Goal: Transaction & Acquisition: Purchase product/service

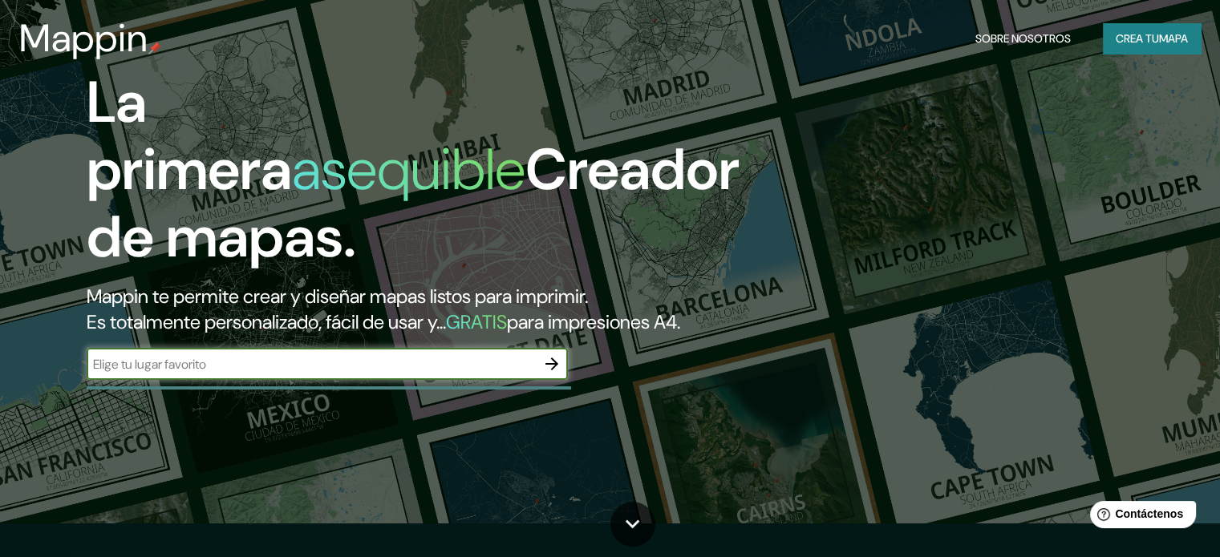
scroll to position [80, 0]
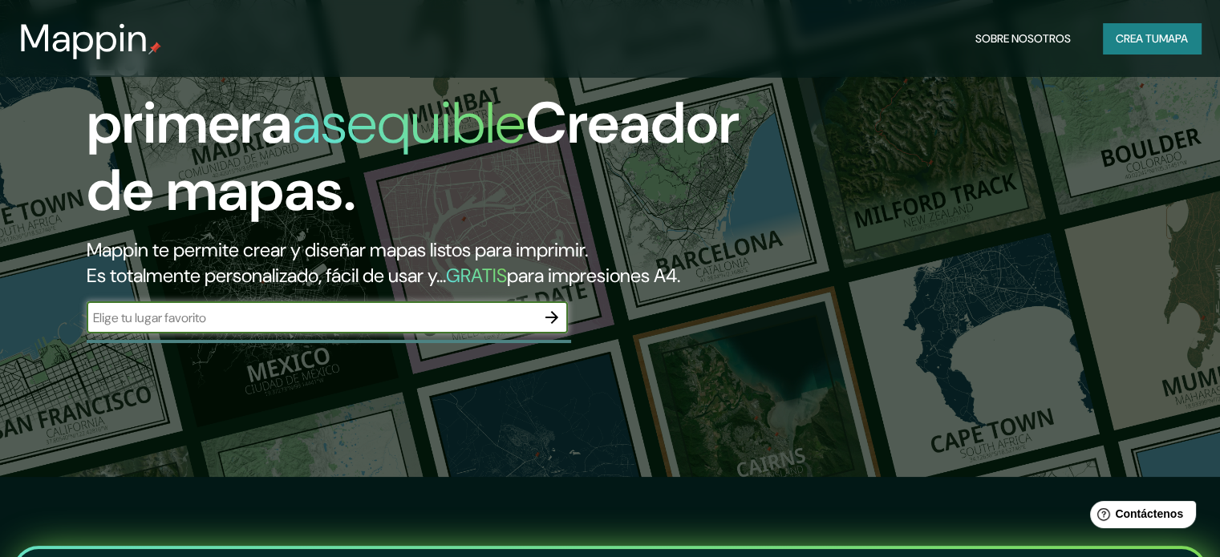
click at [231, 333] on div "​" at bounding box center [327, 317] width 481 height 32
click at [259, 327] on input "text" at bounding box center [311, 318] width 449 height 18
type input "peru lima"
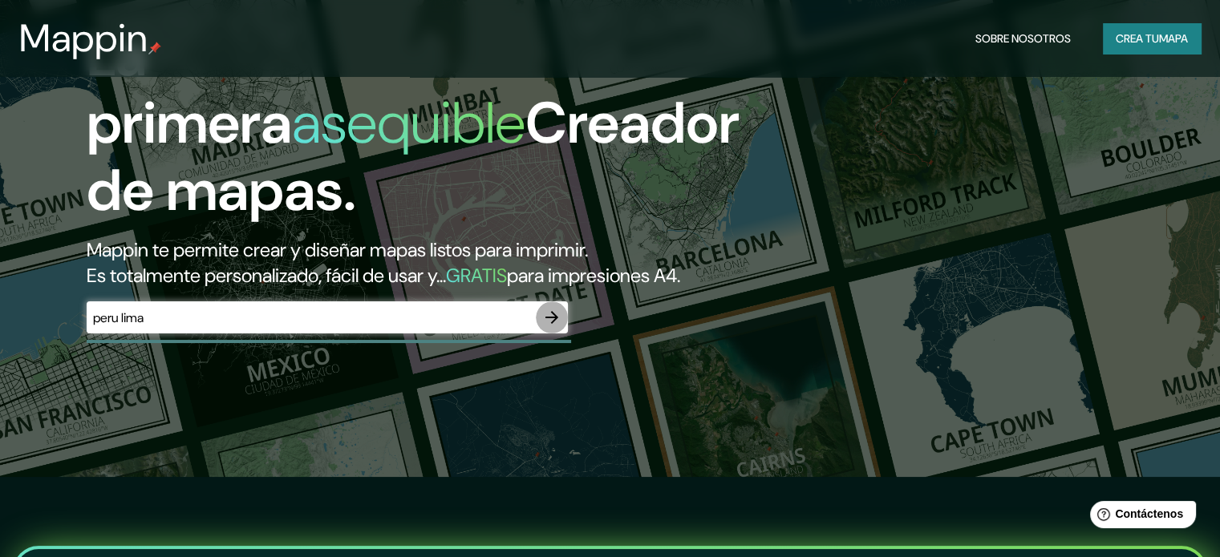
click at [540, 334] on button "button" at bounding box center [552, 317] width 32 height 32
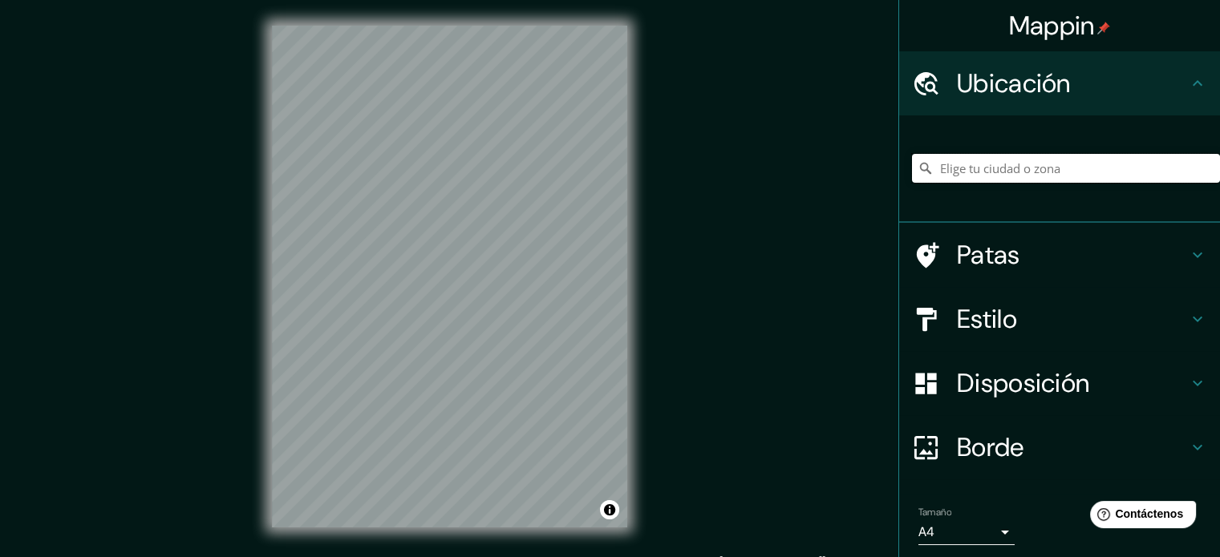
click at [999, 171] on input "Elige tu ciudad o zona" at bounding box center [1066, 168] width 308 height 29
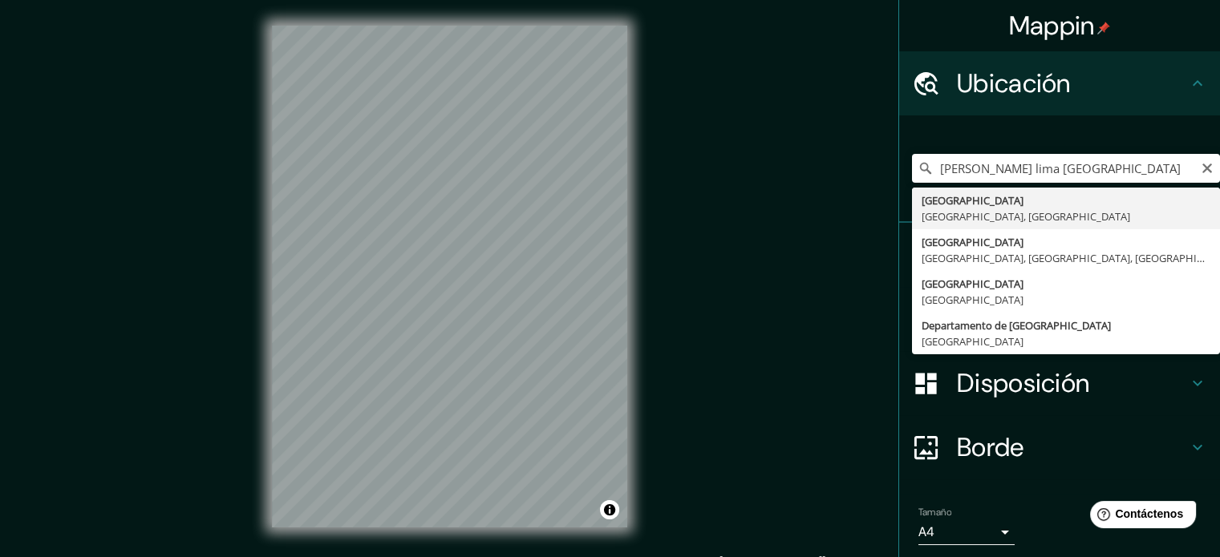
type input "[GEOGRAPHIC_DATA], [GEOGRAPHIC_DATA], [GEOGRAPHIC_DATA]"
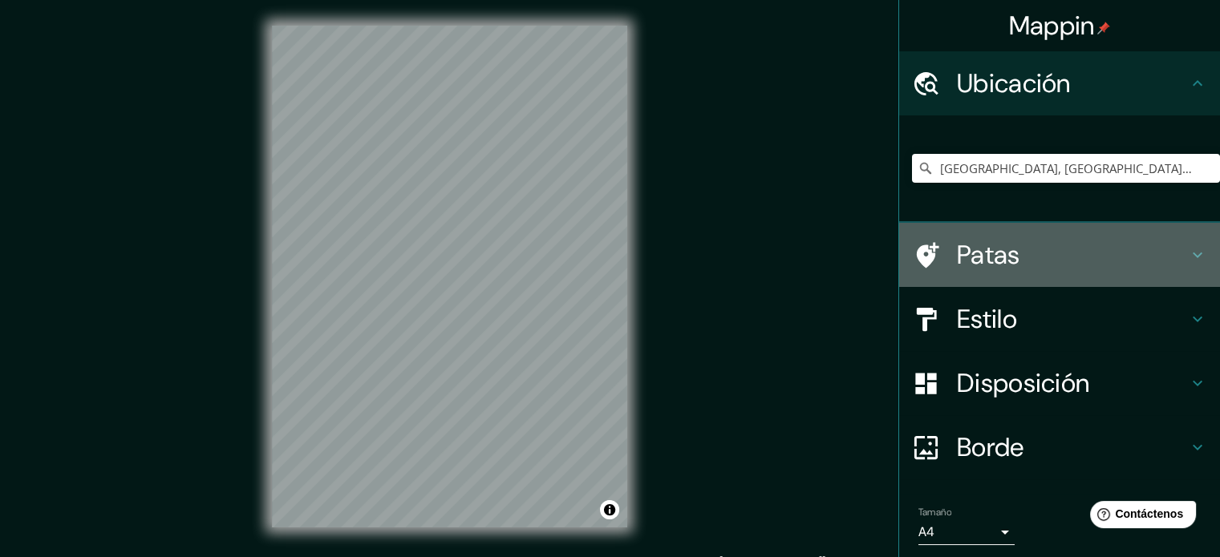
click at [978, 234] on div "Patas" at bounding box center [1059, 255] width 321 height 64
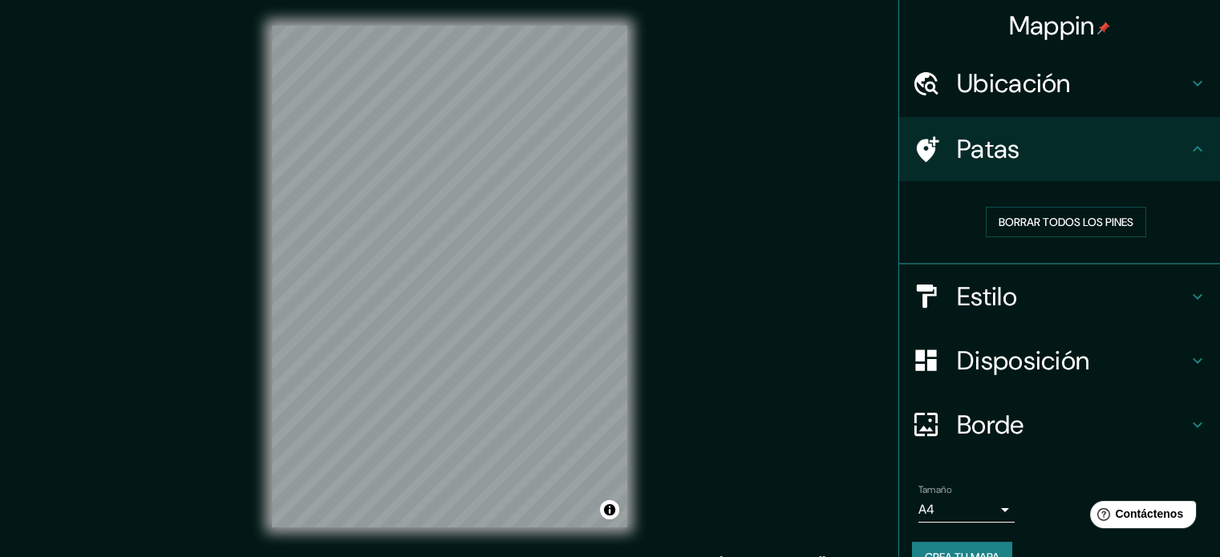
click at [1020, 296] on h4 "Estilo" at bounding box center [1072, 297] width 231 height 32
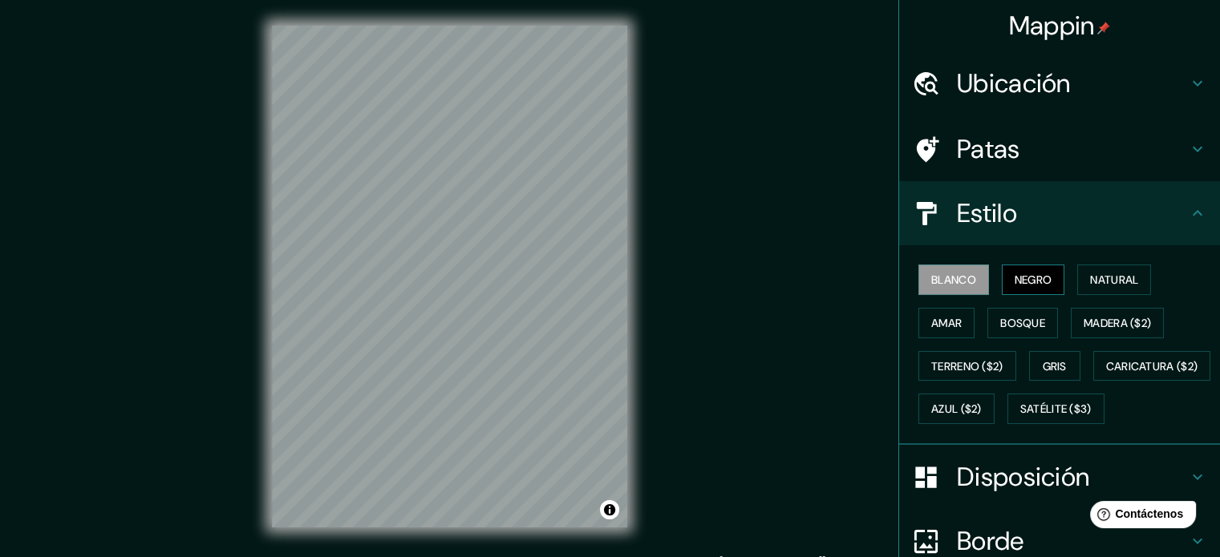
click at [1014, 278] on font "Negro" at bounding box center [1033, 280] width 38 height 14
click at [1106, 281] on font "Natural" at bounding box center [1114, 280] width 48 height 14
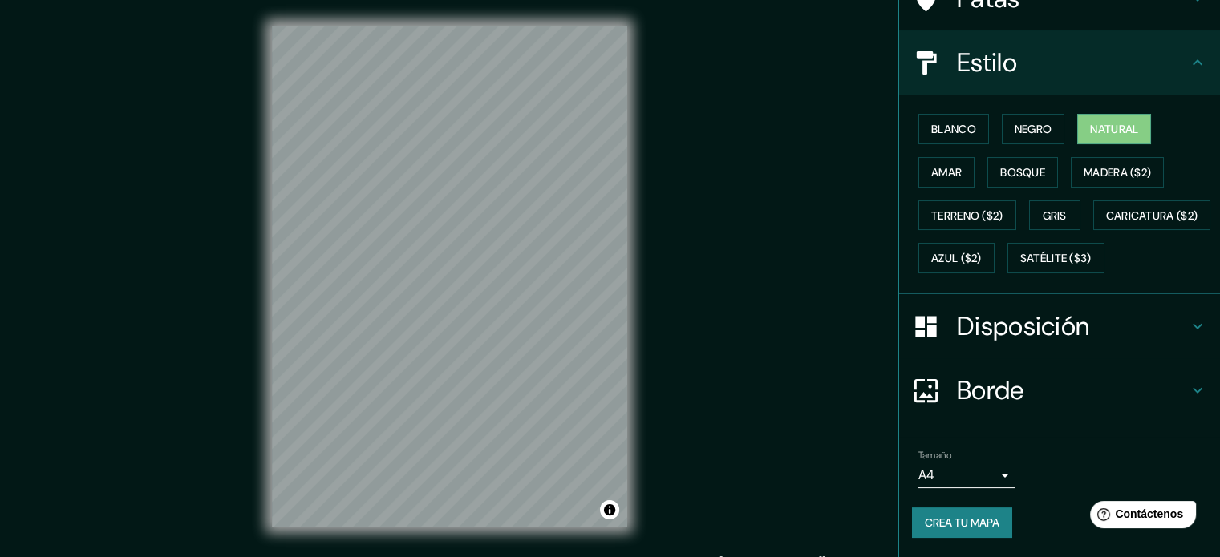
click at [988, 343] on font "Disposición" at bounding box center [1023, 326] width 132 height 34
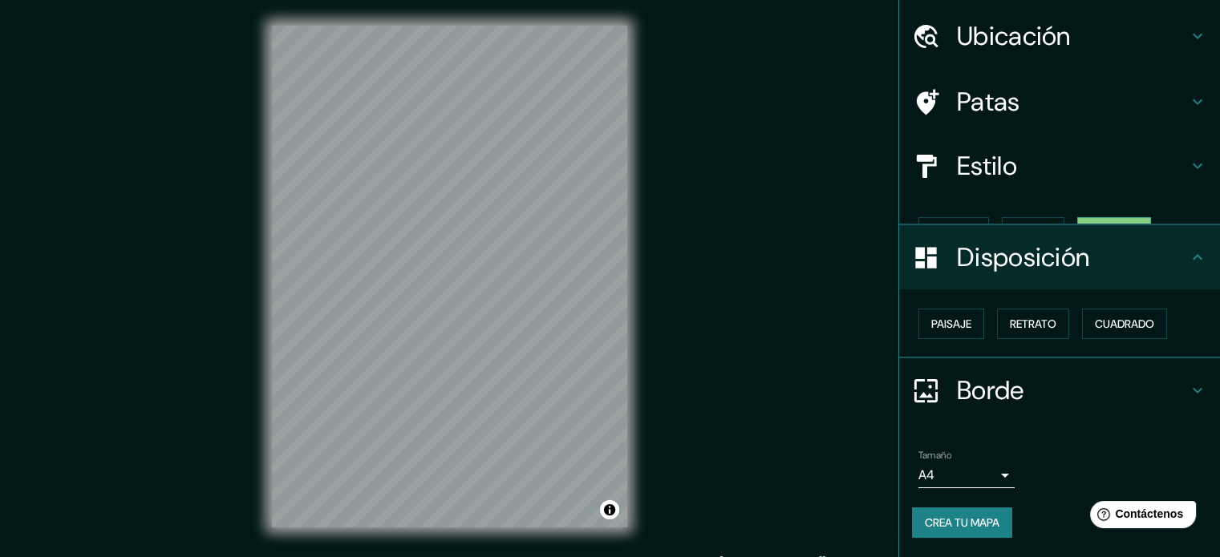
scroll to position [19, 0]
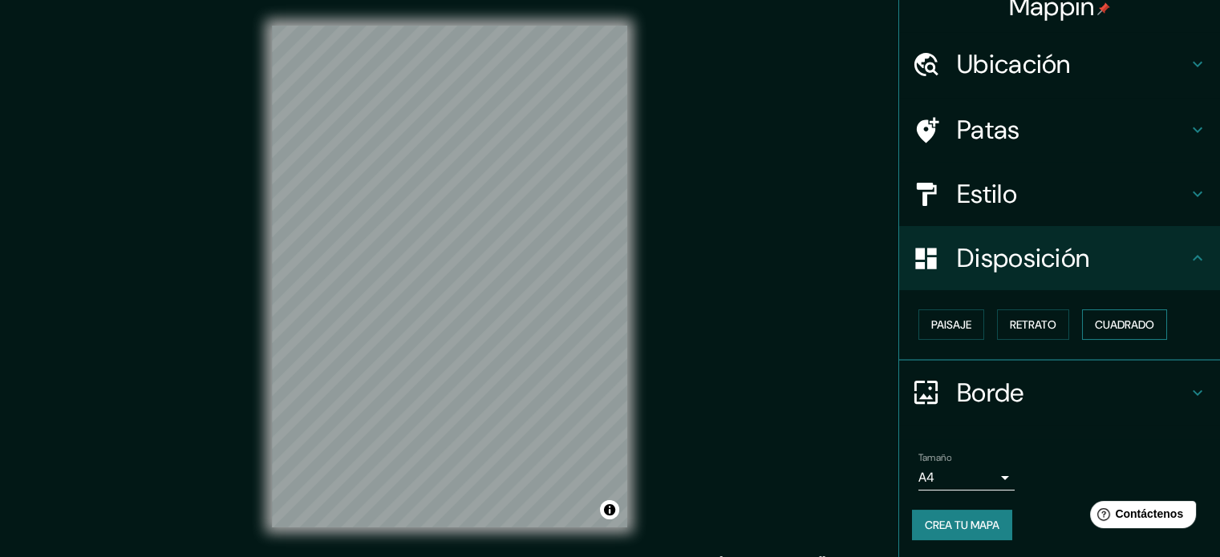
click at [1106, 329] on font "Cuadrado" at bounding box center [1123, 325] width 59 height 14
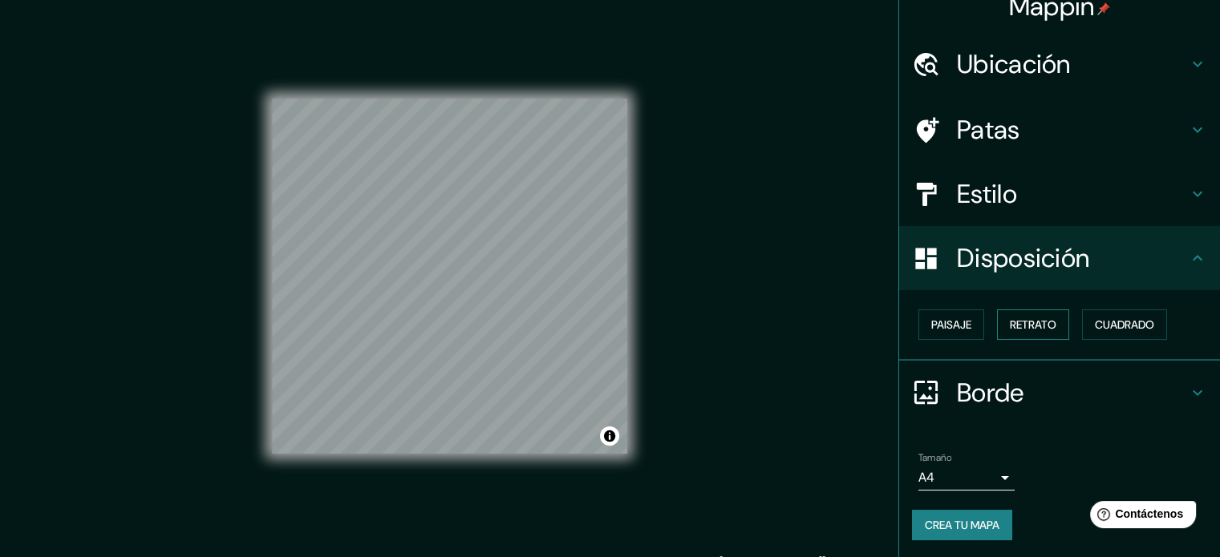
click at [1038, 330] on font "Retrato" at bounding box center [1032, 325] width 47 height 14
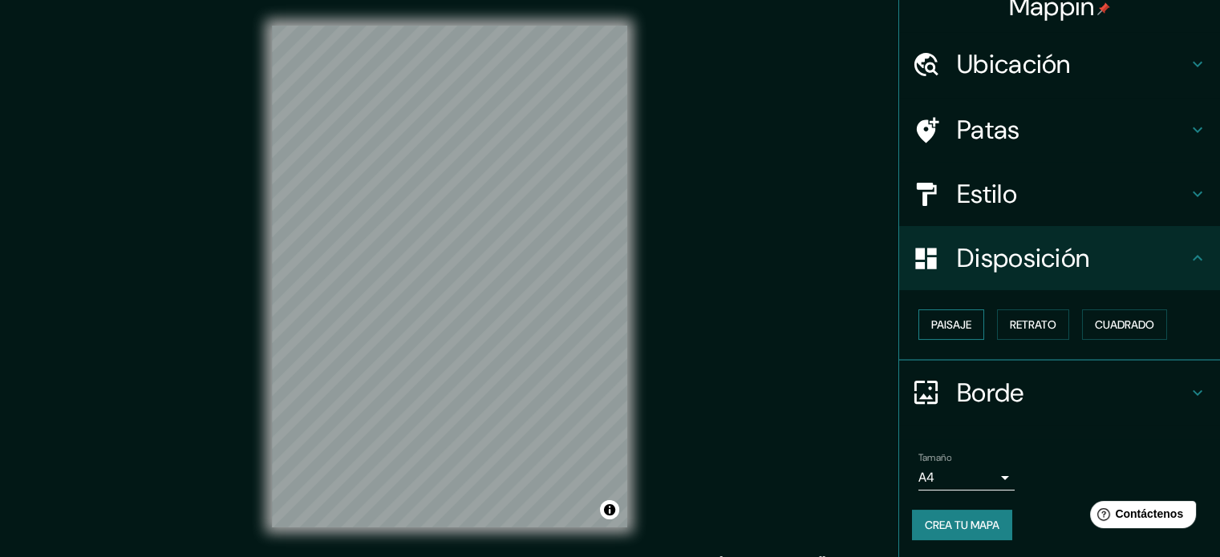
click at [931, 322] on font "Paisaje" at bounding box center [951, 325] width 40 height 14
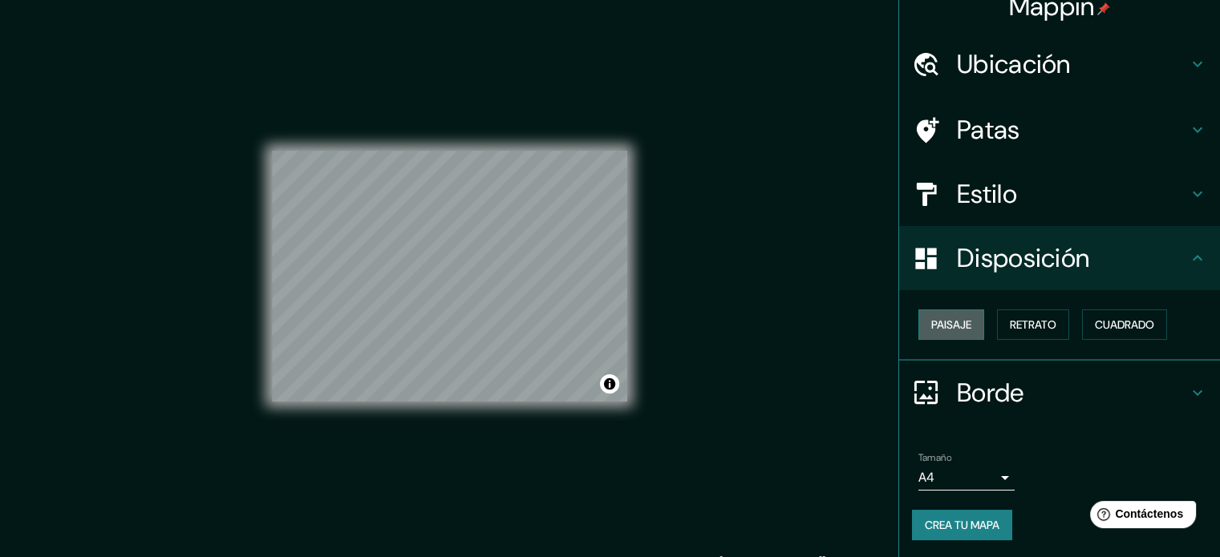
click at [931, 322] on font "Paisaje" at bounding box center [951, 325] width 40 height 14
click at [1030, 326] on font "Retrato" at bounding box center [1032, 325] width 47 height 14
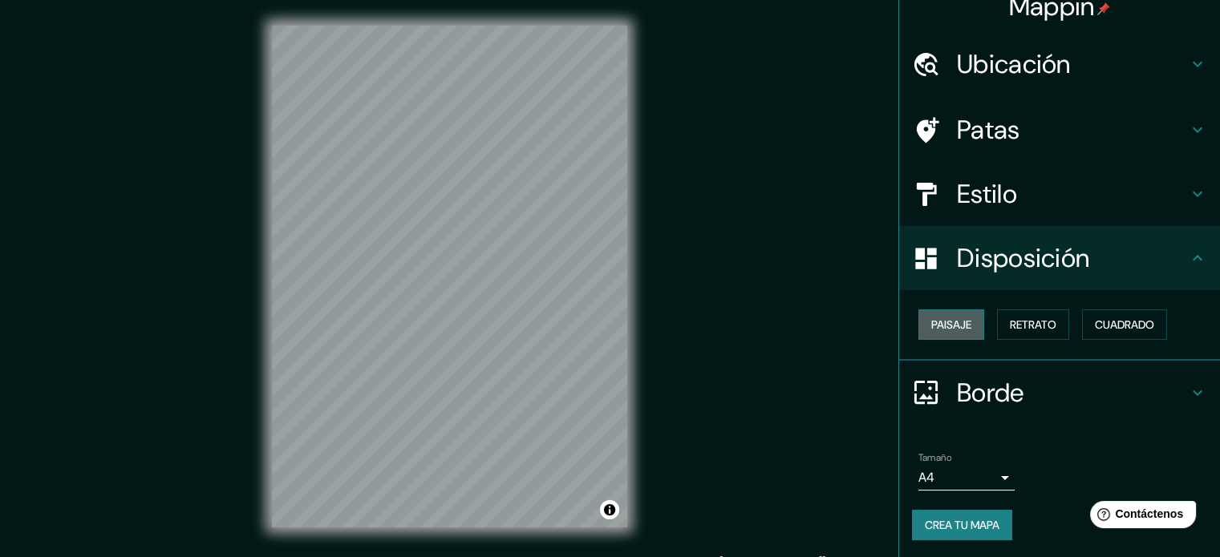
click at [946, 324] on font "Paisaje" at bounding box center [951, 325] width 40 height 14
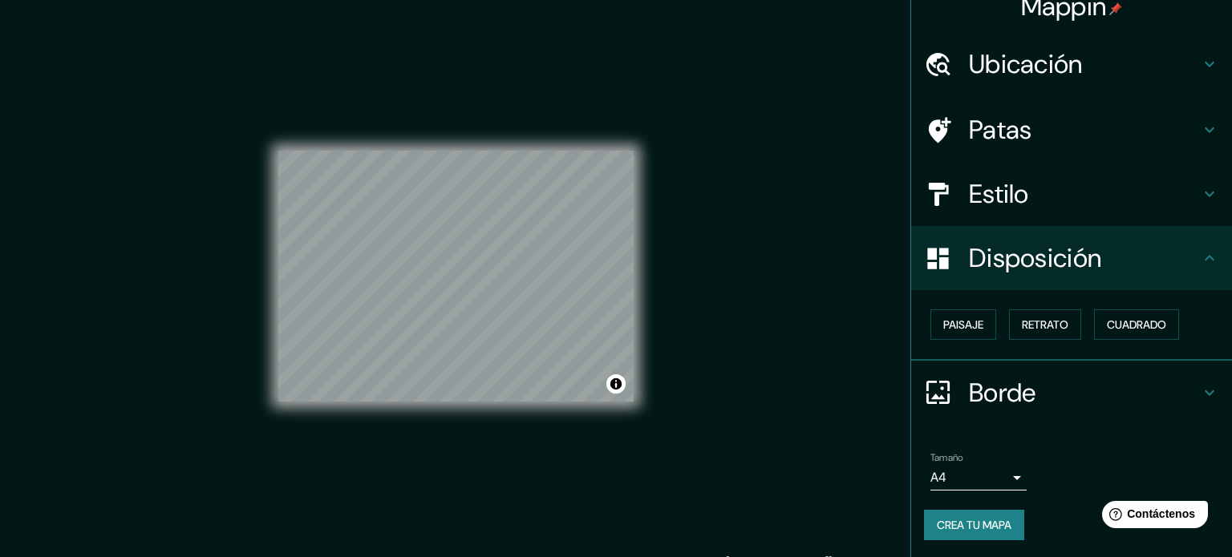
click at [985, 479] on body "Mappin Ubicación [GEOGRAPHIC_DATA], [GEOGRAPHIC_DATA], [GEOGRAPHIC_DATA] Patas …" at bounding box center [616, 278] width 1232 height 557
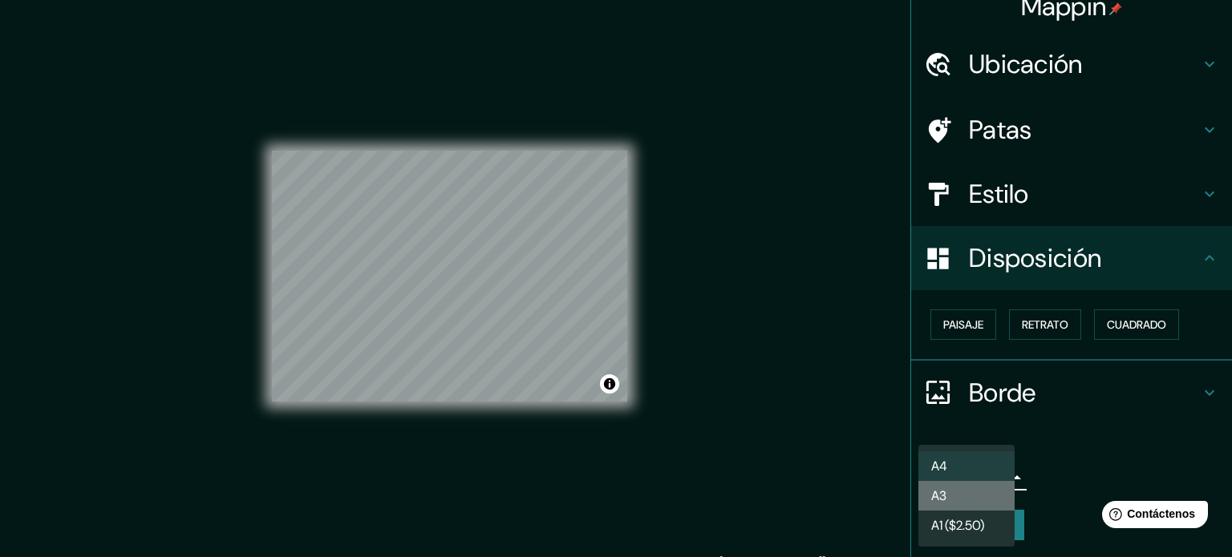
click at [987, 505] on li "A3" at bounding box center [966, 496] width 96 height 30
type input "a4"
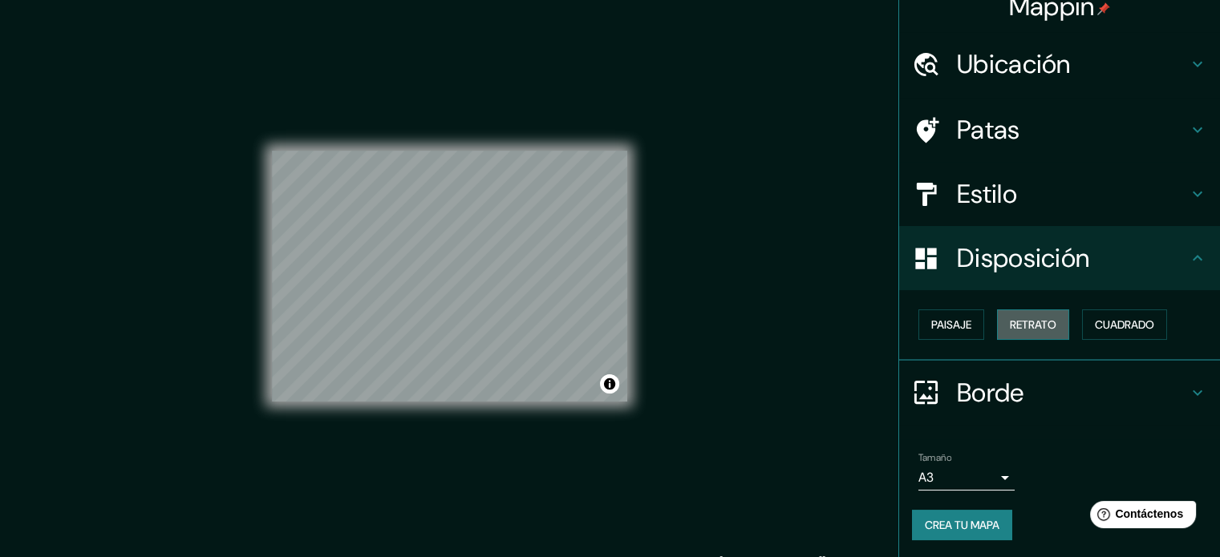
click at [1042, 328] on font "Retrato" at bounding box center [1032, 325] width 47 height 14
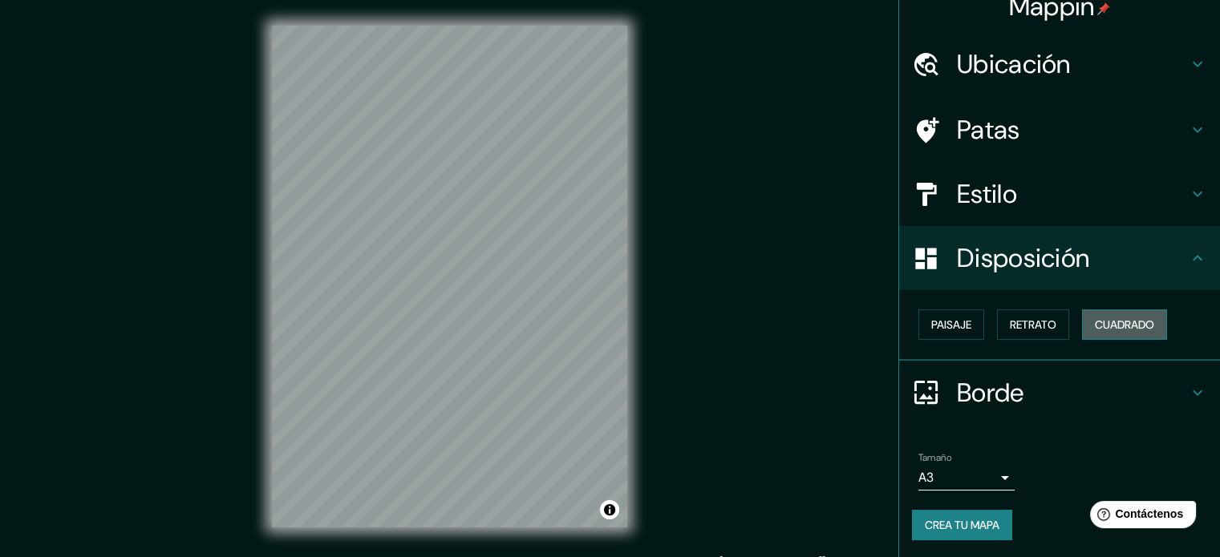
click at [1082, 328] on button "Cuadrado" at bounding box center [1124, 324] width 85 height 30
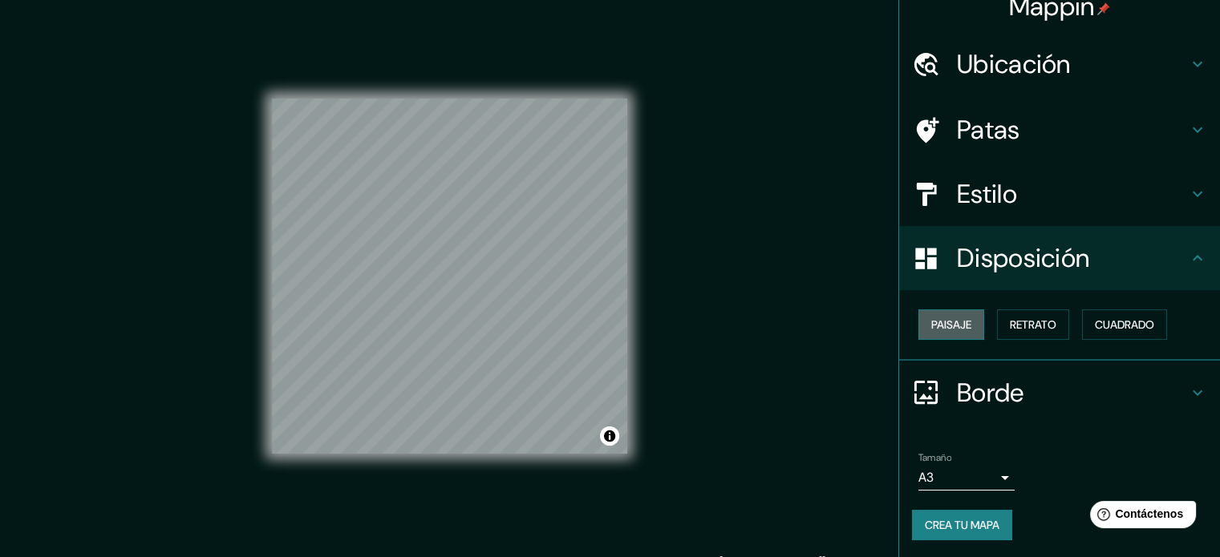
click at [964, 331] on button "Paisaje" at bounding box center [951, 324] width 66 height 30
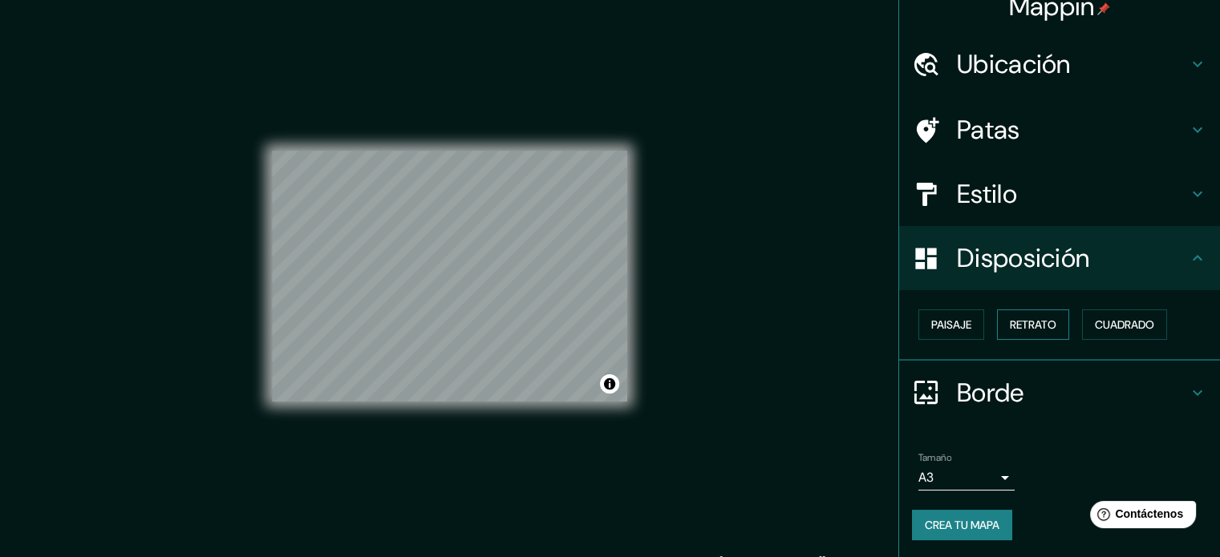
click at [1013, 335] on button "Retrato" at bounding box center [1033, 324] width 72 height 30
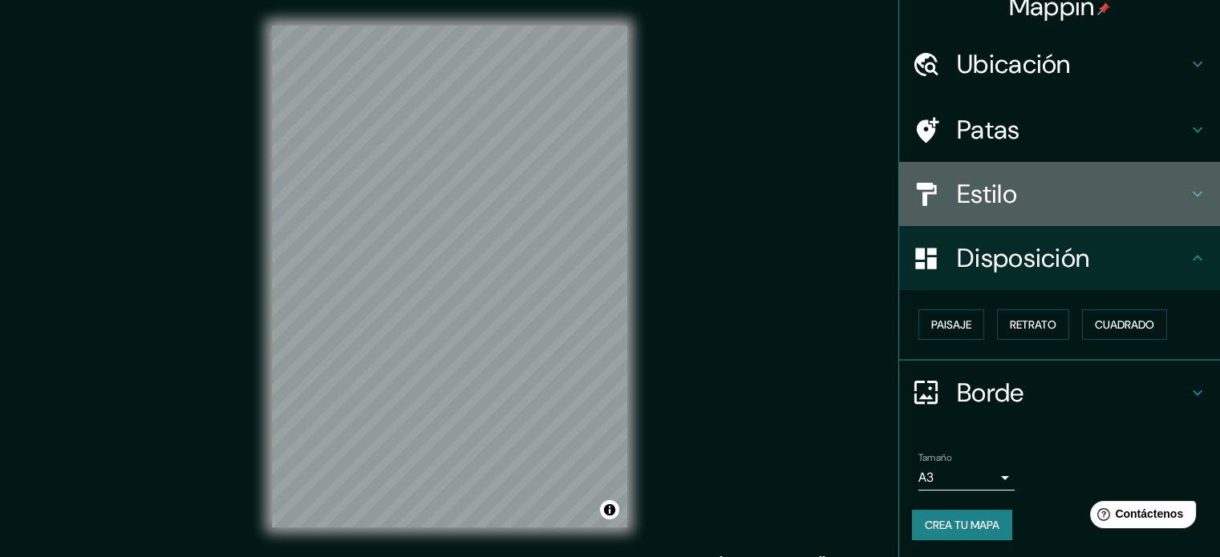
click at [1004, 184] on font "Estilo" at bounding box center [987, 194] width 60 height 34
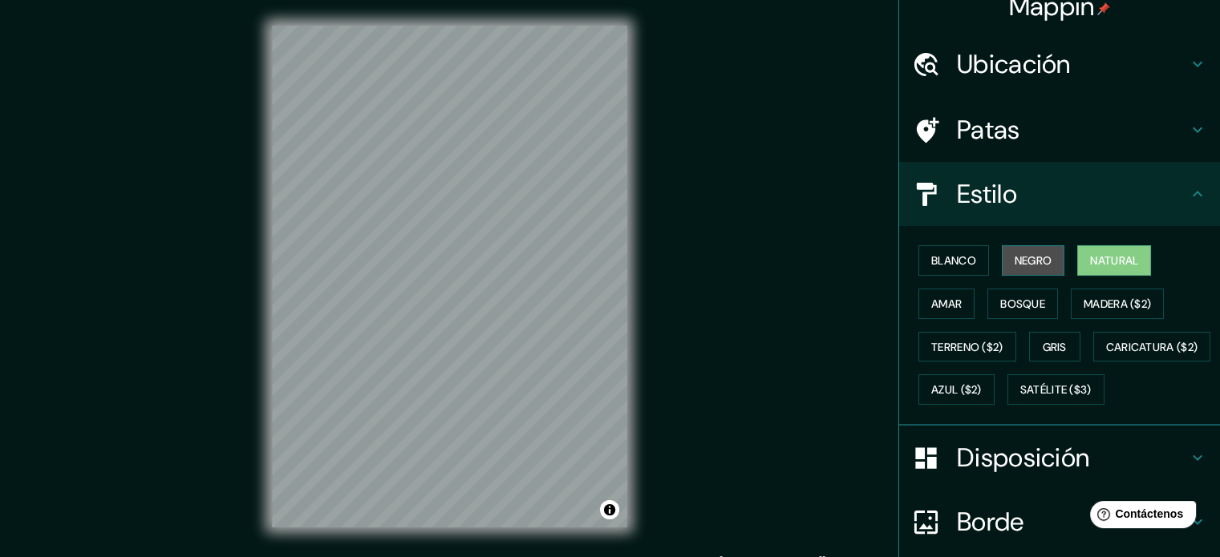
click at [1014, 263] on font "Negro" at bounding box center [1033, 260] width 38 height 14
click at [953, 261] on font "Blanco" at bounding box center [953, 260] width 45 height 14
click at [1015, 114] on h4 "Patas" at bounding box center [1072, 130] width 231 height 32
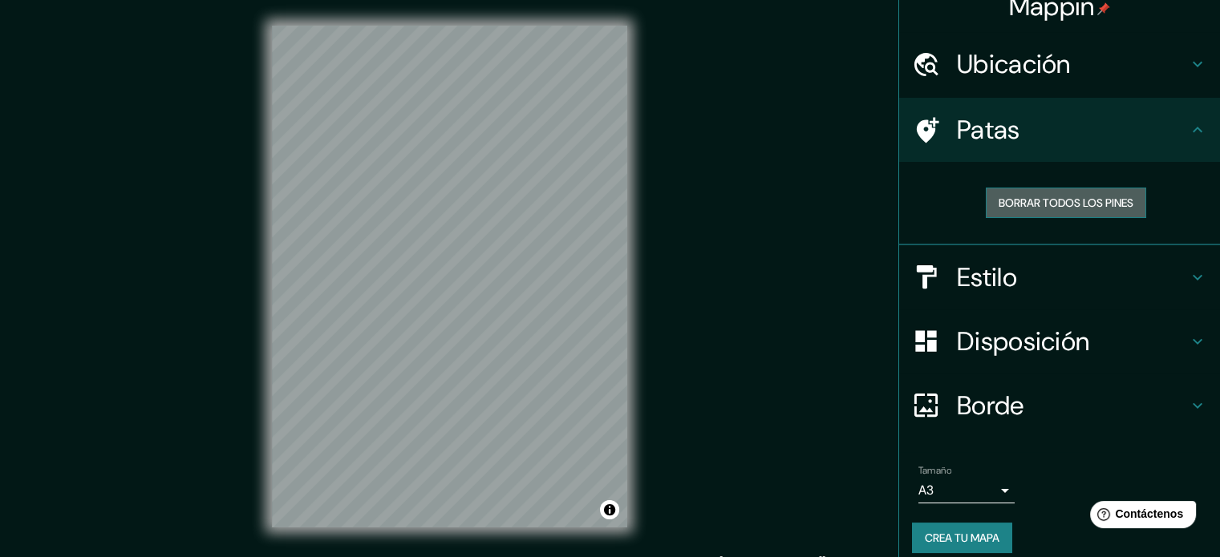
click at [1036, 208] on font "Borrar todos los pines" at bounding box center [1065, 203] width 135 height 14
click at [1042, 212] on font "Borrar todos los pines" at bounding box center [1065, 202] width 135 height 21
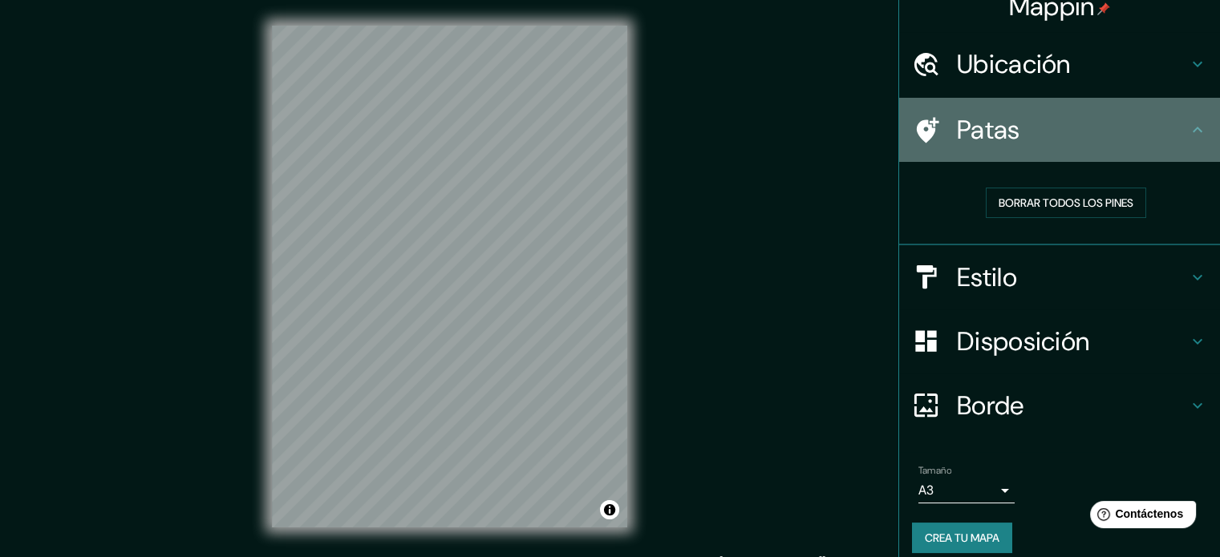
click at [1053, 146] on div "Patas" at bounding box center [1059, 130] width 321 height 64
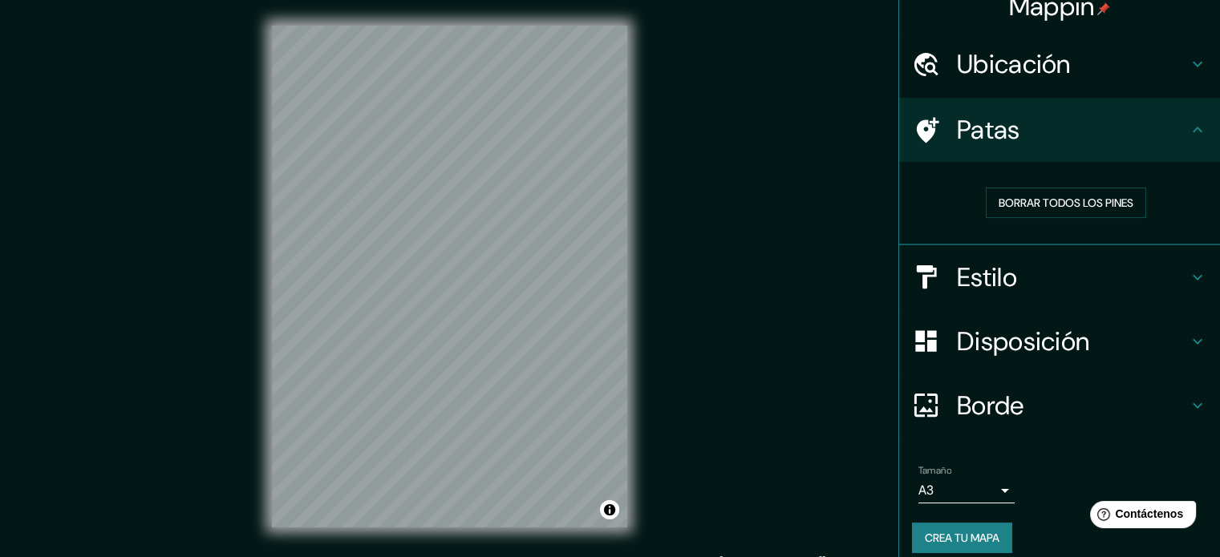
click at [1053, 262] on h4 "Estilo" at bounding box center [1072, 277] width 231 height 32
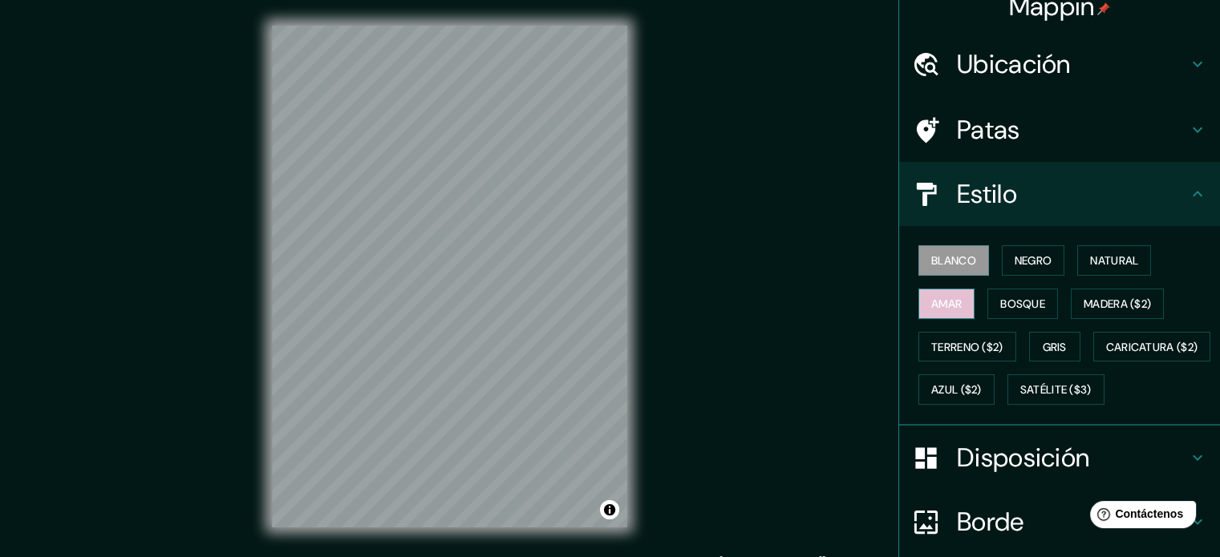
click at [950, 297] on font "Amar" at bounding box center [946, 304] width 30 height 14
click at [1001, 306] on font "Bosque" at bounding box center [1022, 304] width 45 height 14
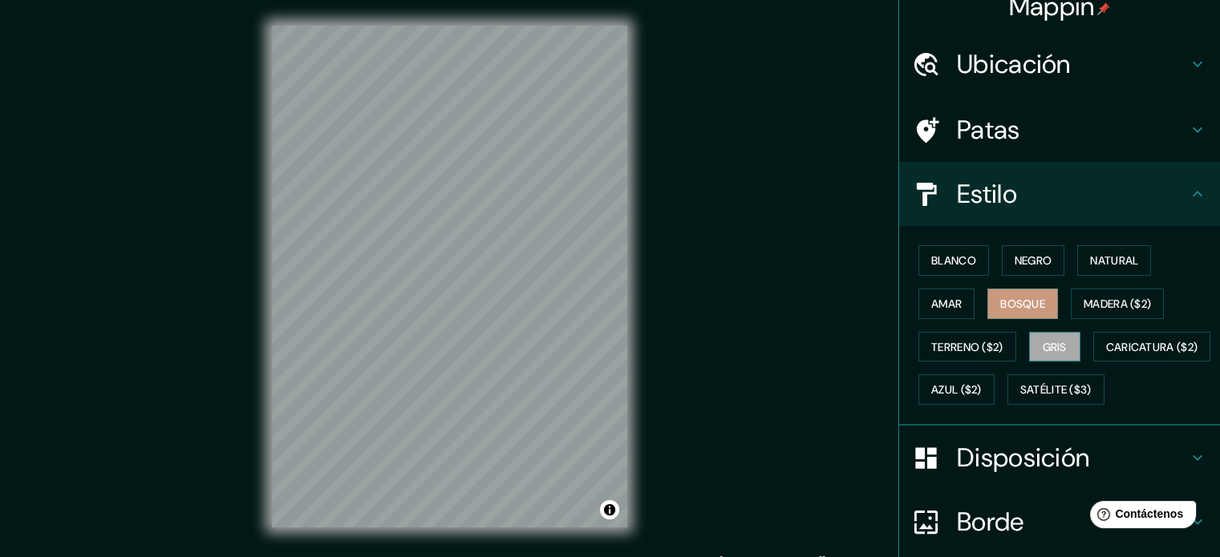
click at [1042, 350] on font "Gris" at bounding box center [1054, 347] width 24 height 14
click at [1000, 294] on font "Bosque" at bounding box center [1022, 303] width 45 height 21
click at [957, 298] on button "Amar" at bounding box center [946, 304] width 56 height 30
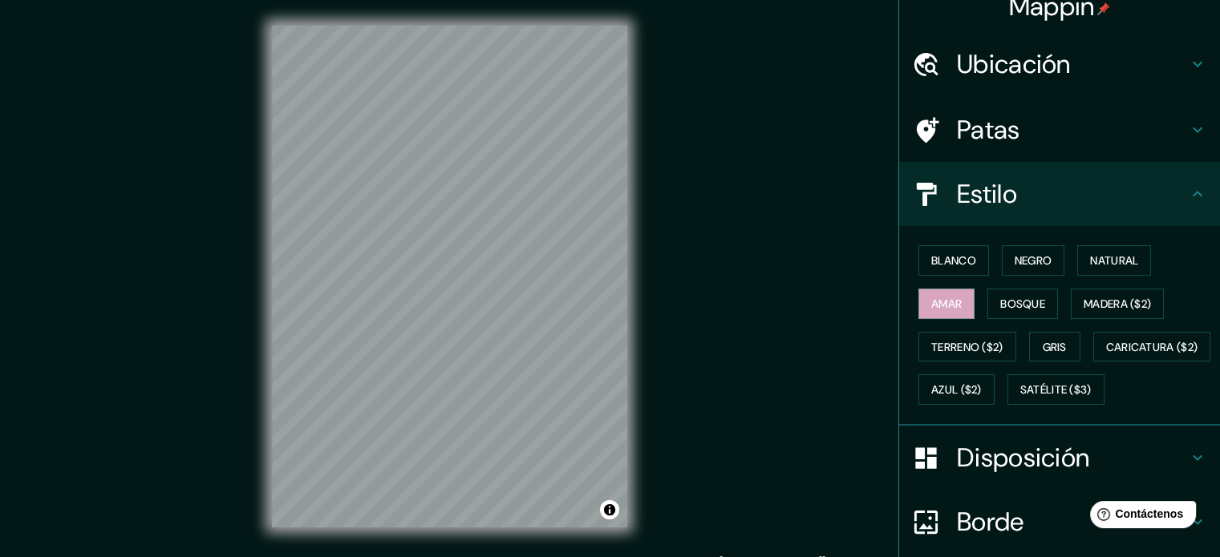
click at [979, 265] on div "Blanco Negro Natural Amar Bosque Madera ($2) Terreno ($2) Gris Caricatura ($2) …" at bounding box center [1066, 325] width 308 height 172
click at [953, 273] on button "Blanco" at bounding box center [953, 260] width 71 height 30
click at [1014, 262] on font "Negro" at bounding box center [1033, 260] width 38 height 14
click at [931, 255] on font "Blanco" at bounding box center [953, 260] width 45 height 14
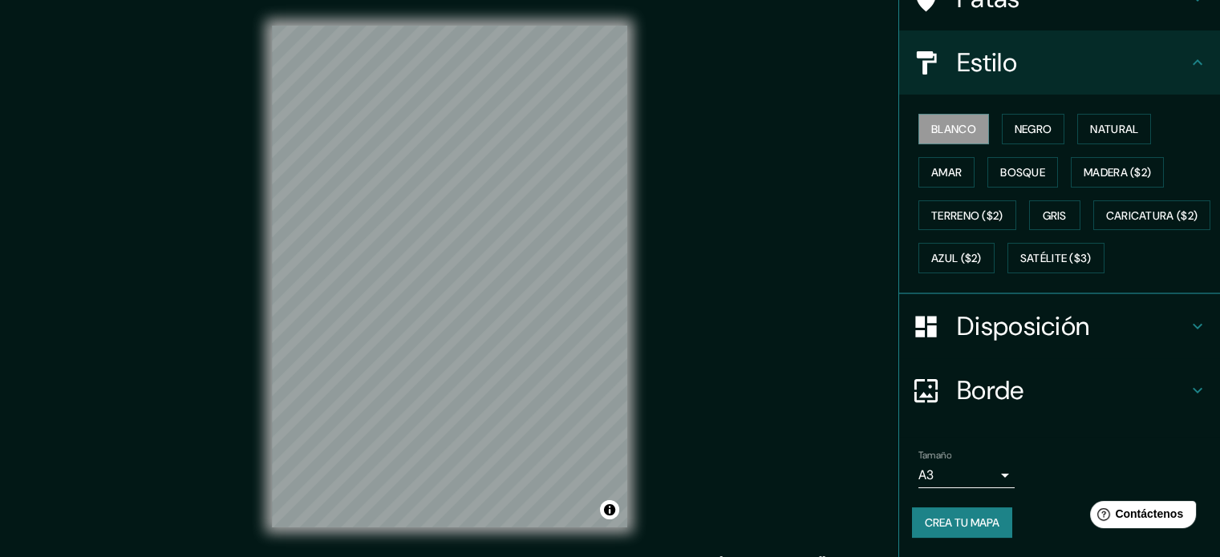
click at [981, 407] on font "Borde" at bounding box center [990, 391] width 67 height 34
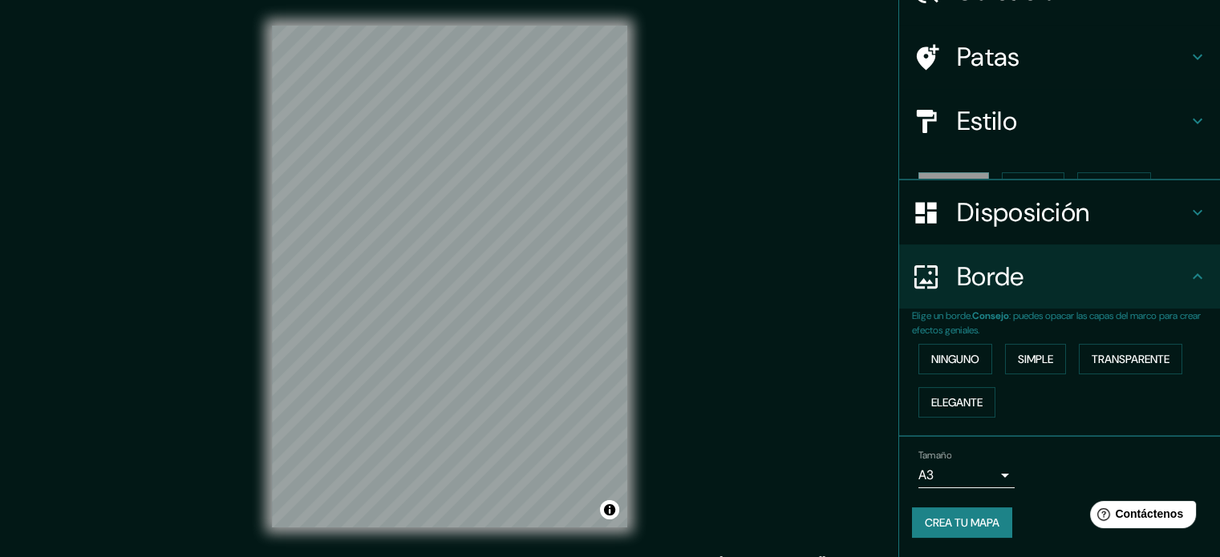
scroll to position [64, 0]
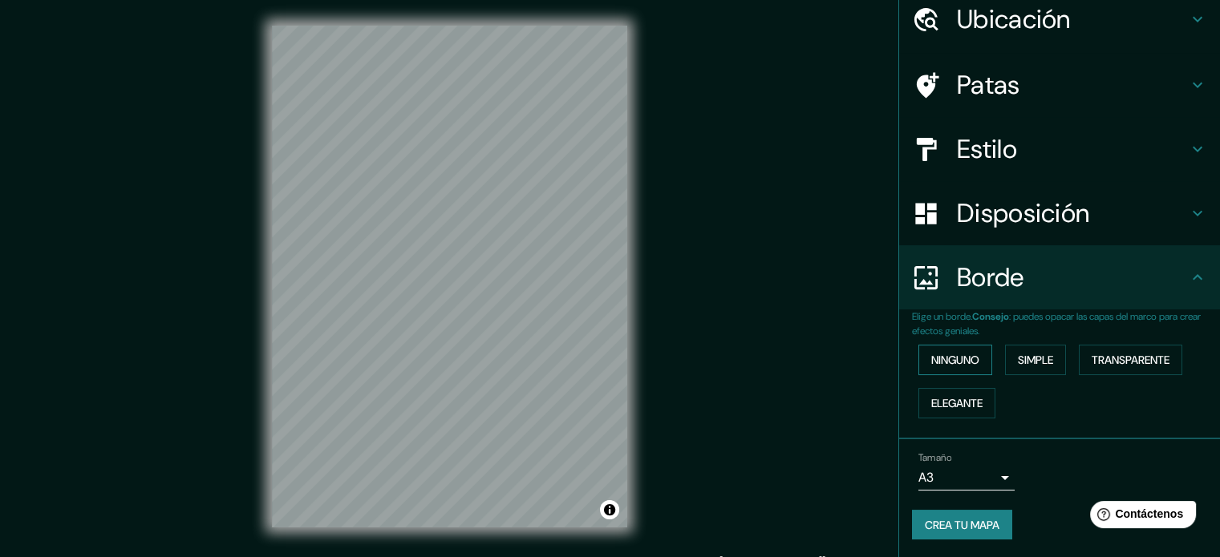
click at [955, 362] on font "Ninguno" at bounding box center [955, 360] width 48 height 14
click at [955, 358] on font "Ninguno" at bounding box center [955, 360] width 48 height 14
click at [1005, 356] on button "Simple" at bounding box center [1035, 360] width 61 height 30
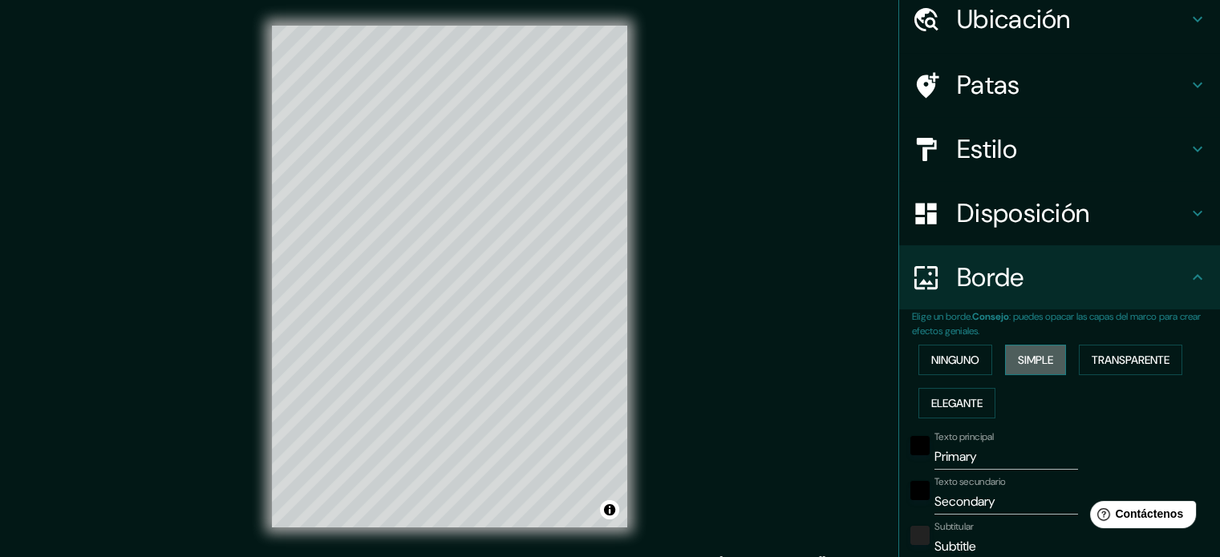
click at [1017, 353] on font "Simple" at bounding box center [1034, 360] width 35 height 14
type input "177"
type input "35"
click at [934, 361] on font "Ninguno" at bounding box center [955, 360] width 48 height 14
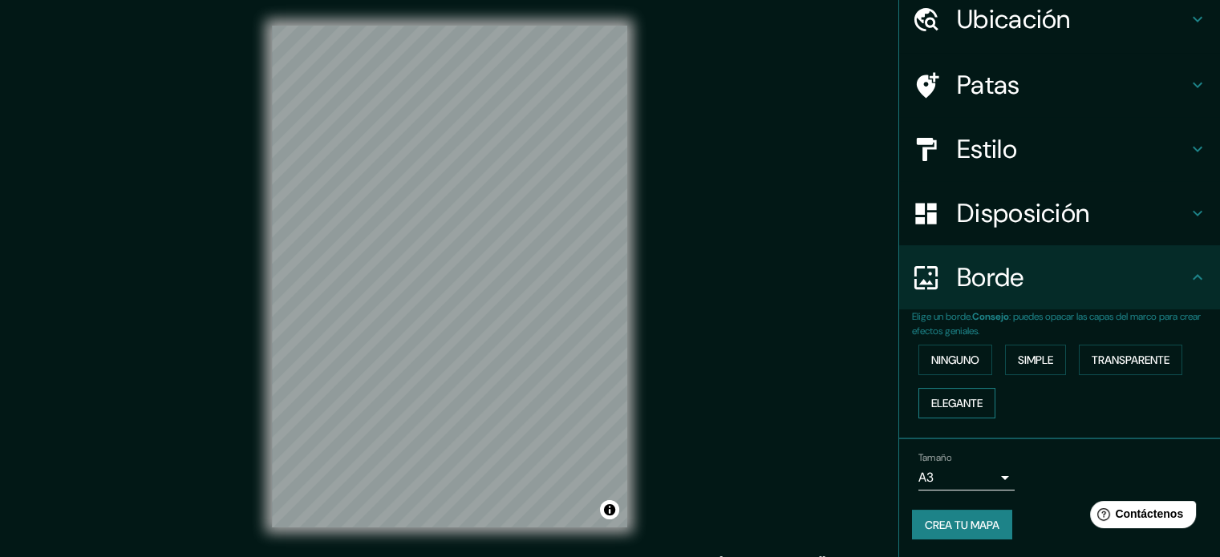
click at [937, 403] on font "Elegante" at bounding box center [956, 403] width 51 height 14
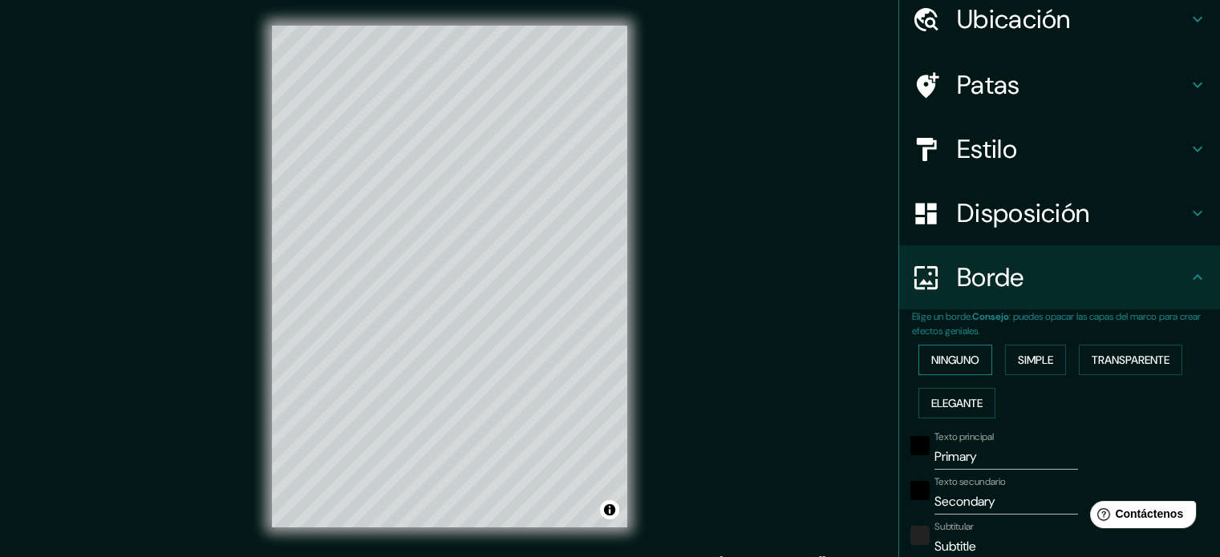
click at [939, 370] on button "Ninguno" at bounding box center [955, 360] width 74 height 30
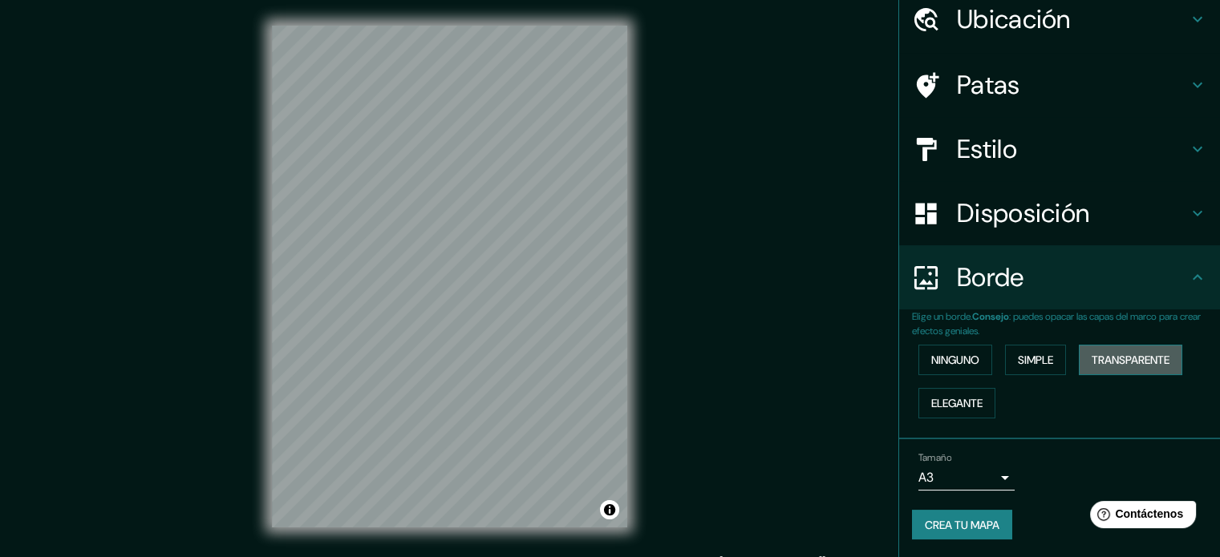
click at [1134, 363] on font "Transparente" at bounding box center [1130, 360] width 78 height 14
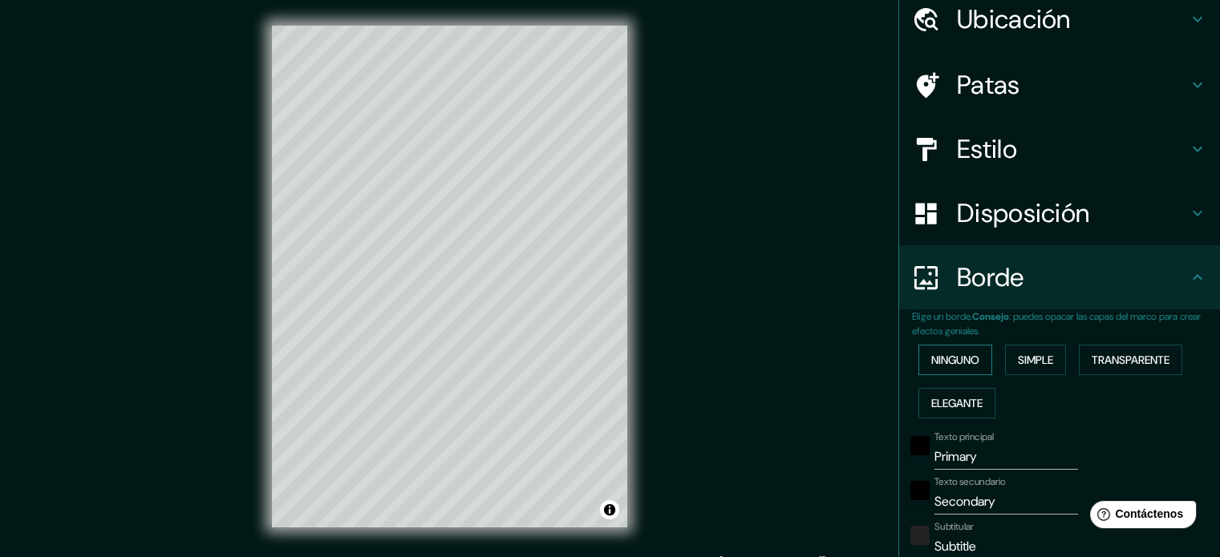
click at [932, 369] on font "Ninguno" at bounding box center [955, 360] width 48 height 21
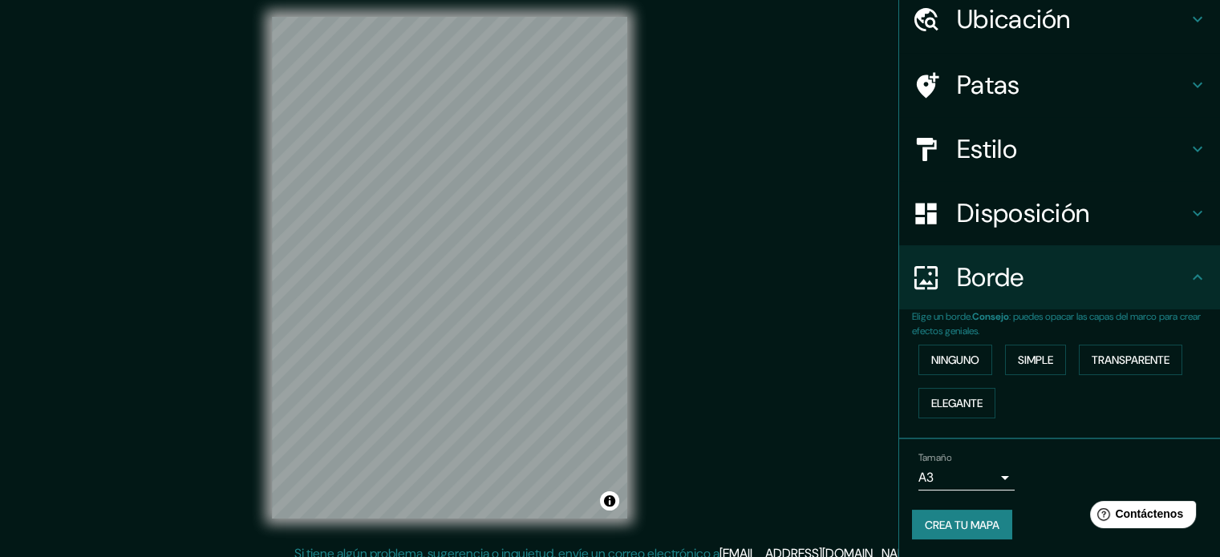
scroll to position [21, 0]
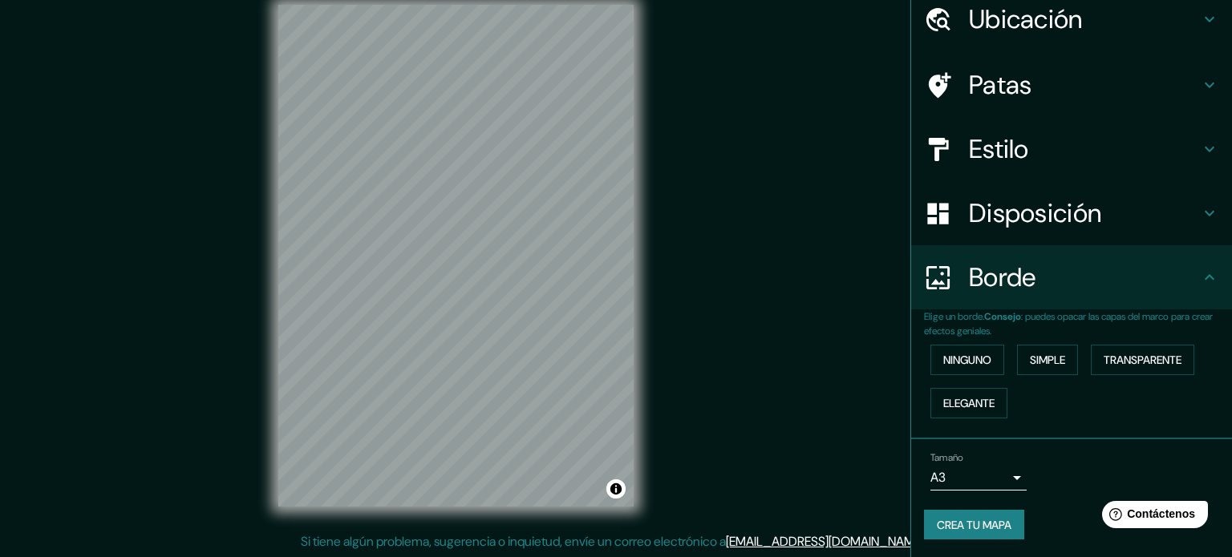
click at [987, 483] on body "Mappin Ubicación [GEOGRAPHIC_DATA], [GEOGRAPHIC_DATA], [GEOGRAPHIC_DATA] Patas …" at bounding box center [616, 257] width 1232 height 557
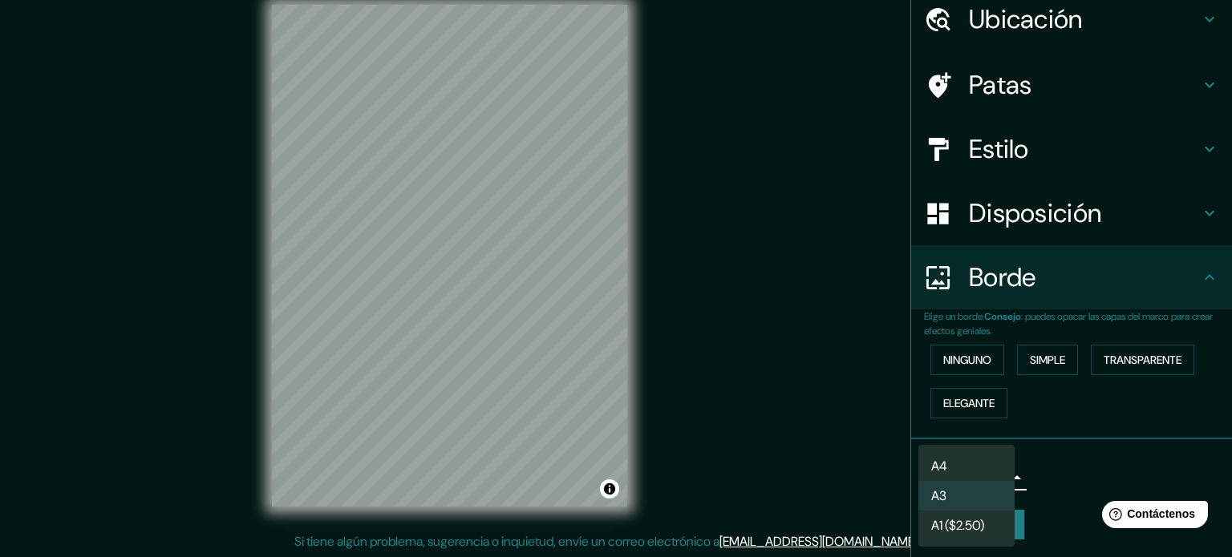
click at [1048, 458] on div at bounding box center [616, 278] width 1232 height 557
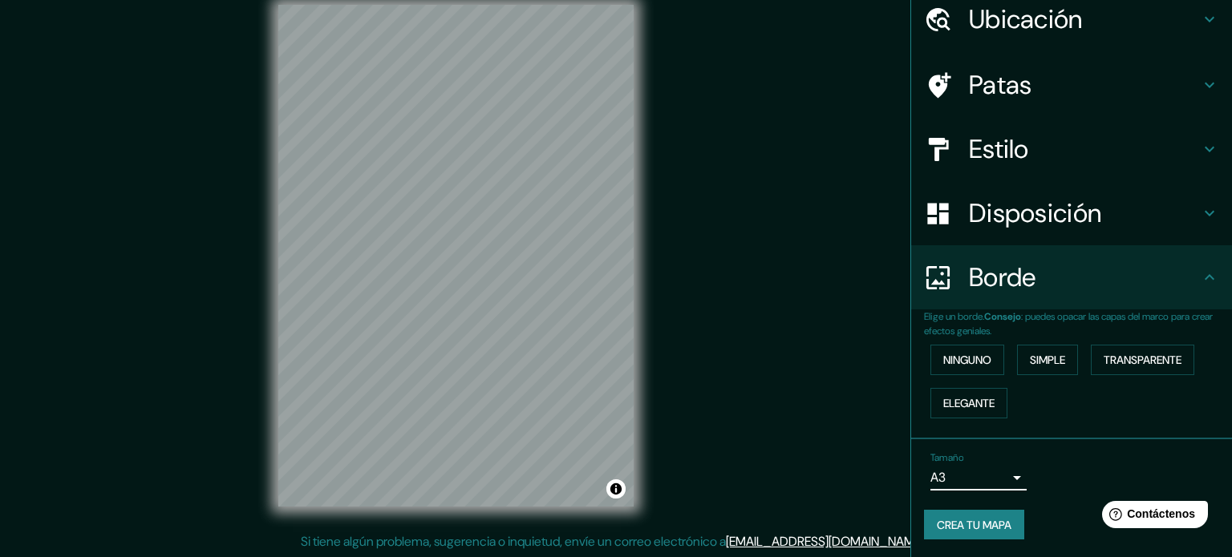
click at [993, 477] on body "Mappin Ubicación [GEOGRAPHIC_DATA], [GEOGRAPHIC_DATA], [GEOGRAPHIC_DATA] Patas …" at bounding box center [616, 257] width 1232 height 557
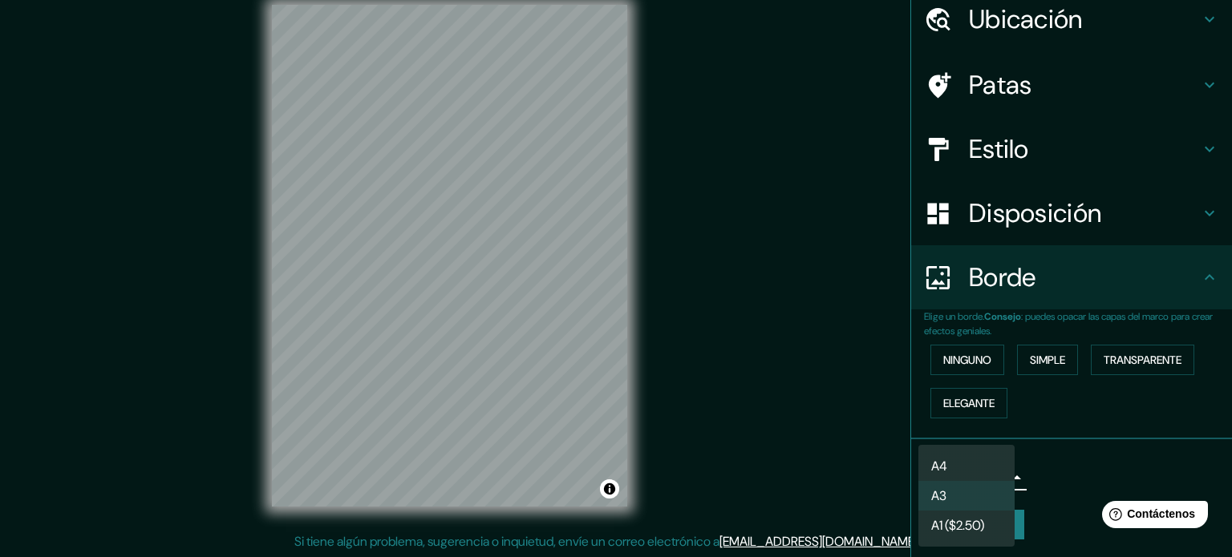
click at [1057, 443] on div at bounding box center [616, 278] width 1232 height 557
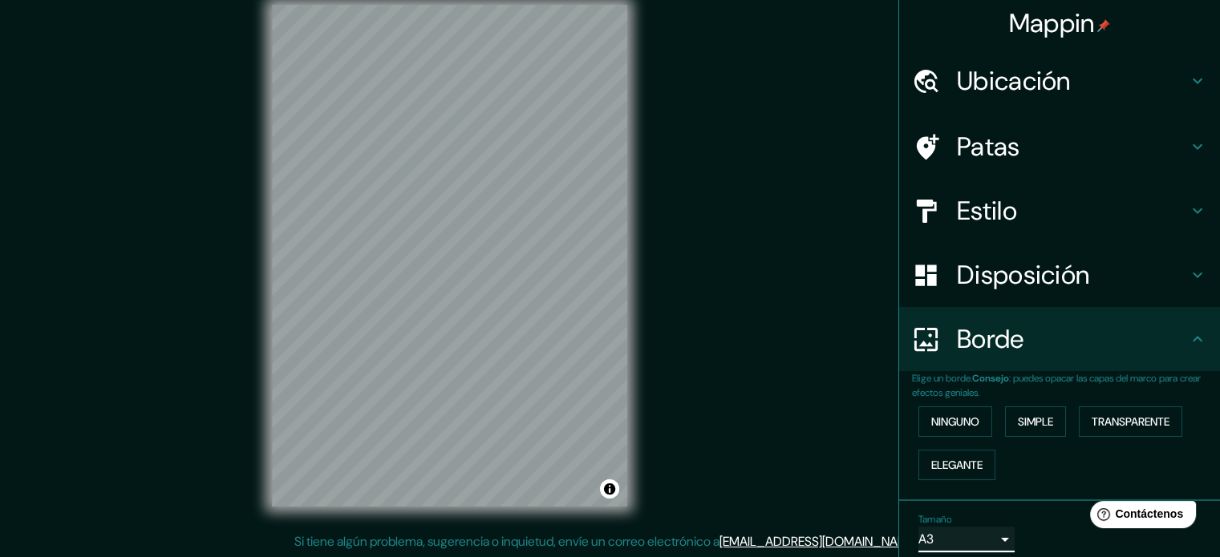
scroll to position [0, 0]
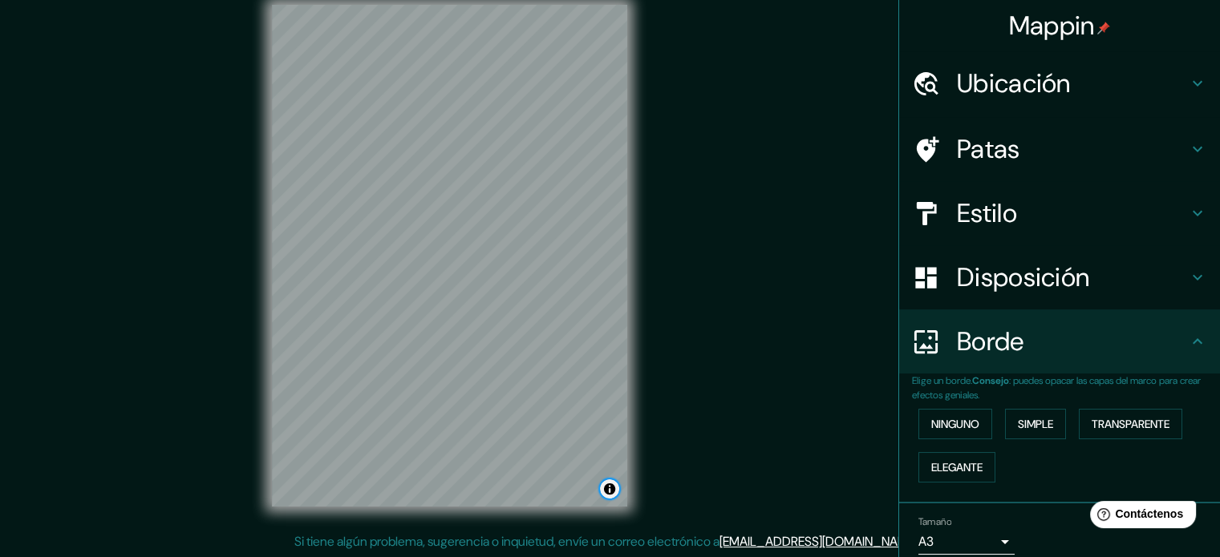
click at [606, 495] on button "Activar o desactivar atribución" at bounding box center [609, 488] width 19 height 19
click at [606, 486] on button "Activar o desactivar atribución" at bounding box center [609, 488] width 19 height 19
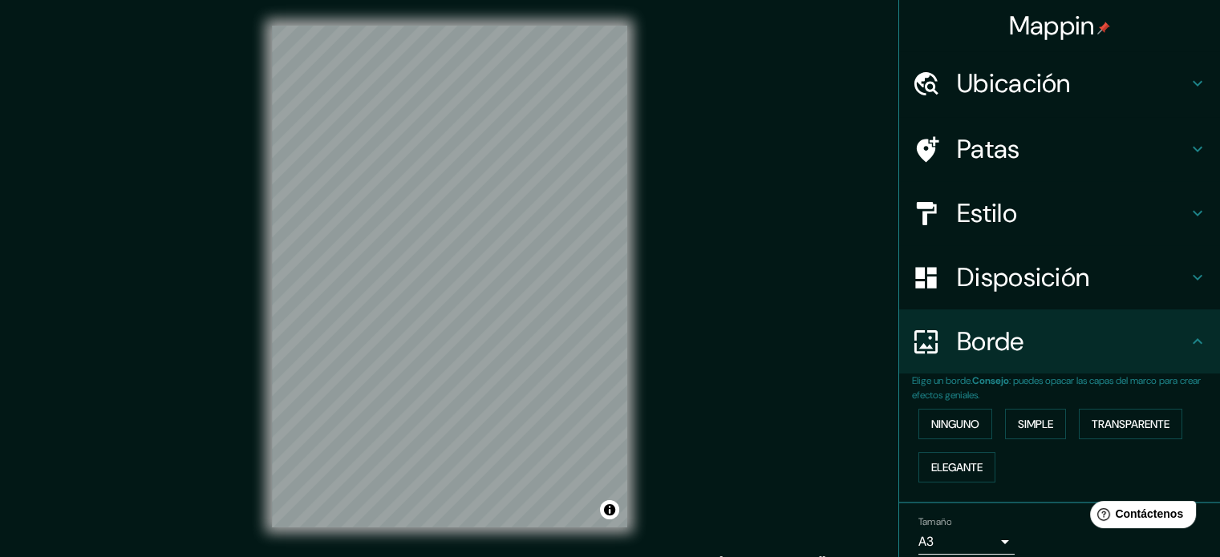
click at [986, 214] on font "Estilo" at bounding box center [987, 213] width 60 height 34
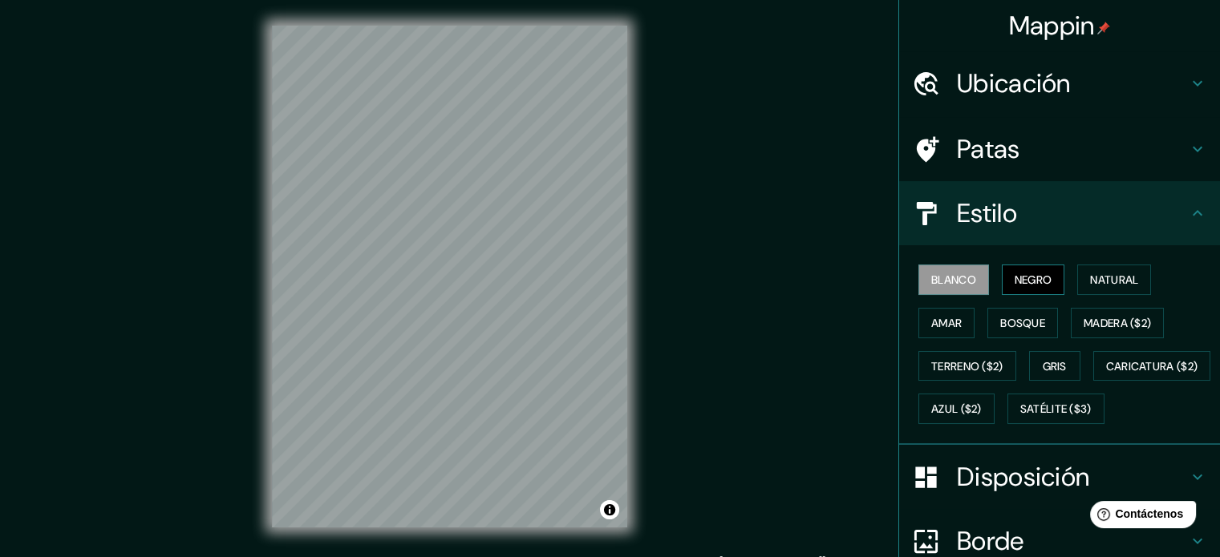
click at [1014, 276] on font "Negro" at bounding box center [1033, 280] width 38 height 14
click at [1091, 285] on font "Natural" at bounding box center [1114, 280] width 48 height 14
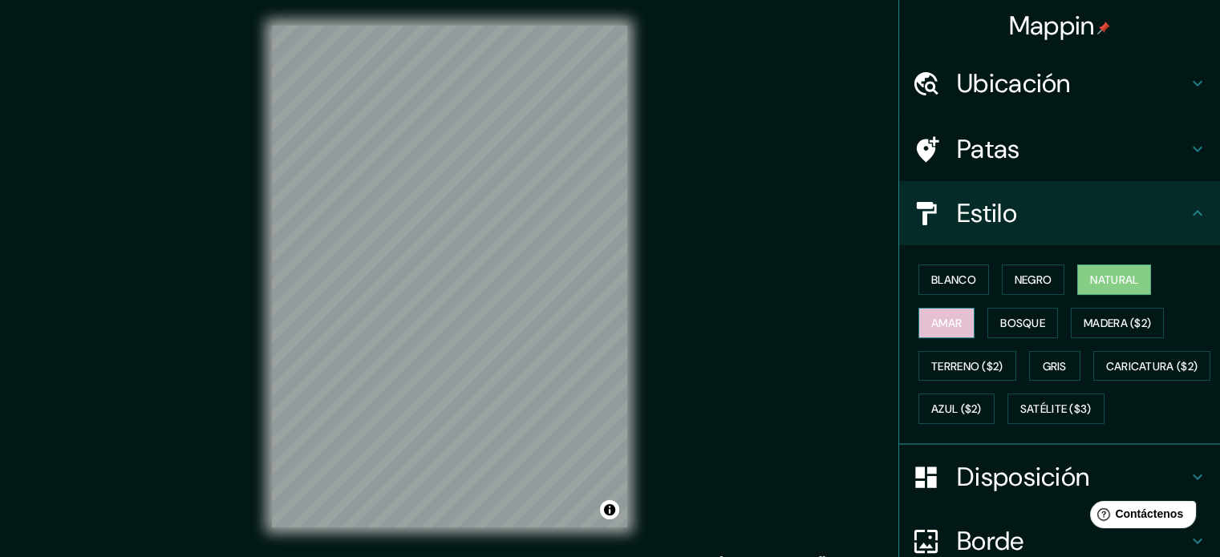
click at [945, 331] on font "Amar" at bounding box center [946, 323] width 30 height 21
click at [1004, 322] on font "Bosque" at bounding box center [1022, 323] width 45 height 14
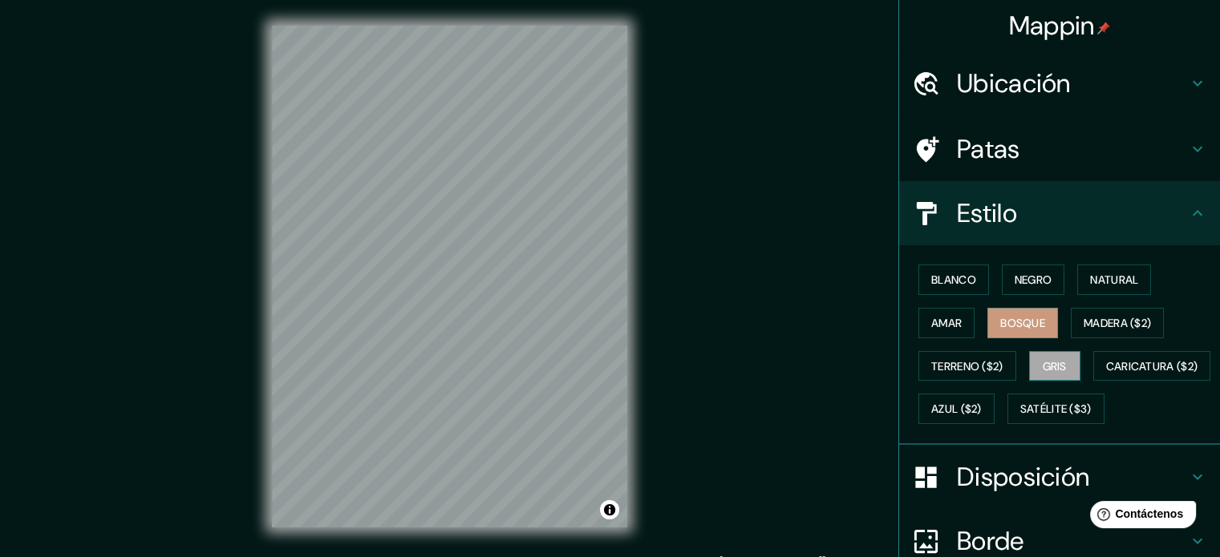
click at [1057, 362] on font "Gris" at bounding box center [1054, 366] width 24 height 14
click at [965, 291] on button "Blanco" at bounding box center [953, 280] width 71 height 30
